Goal: Find specific page/section: Find specific page/section

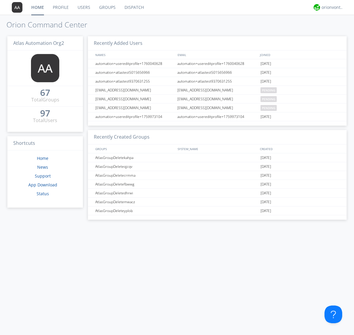
click at [107, 7] on link "Groups" at bounding box center [107, 7] width 25 height 15
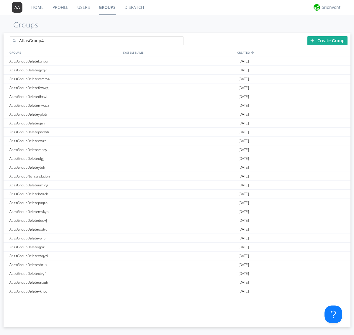
type input "AtlasGroup4"
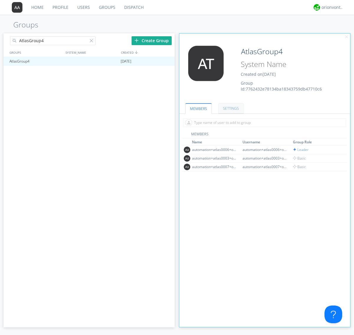
click at [230, 108] on link "SETTINGS" at bounding box center [230, 108] width 25 height 10
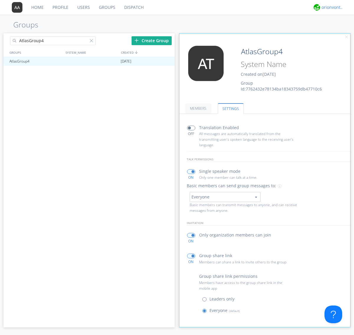
click at [331, 7] on div "orionvontas+atlas+automation+org2" at bounding box center [332, 7] width 22 height 6
